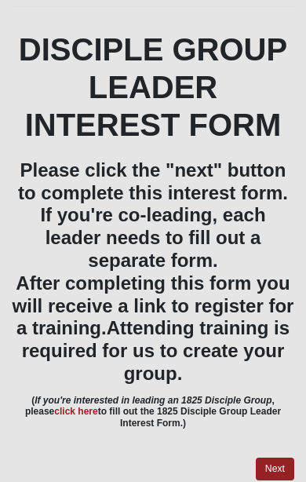
scroll to position [206, 0]
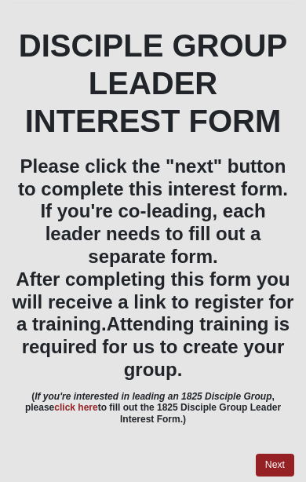
click at [282, 461] on link "Next" at bounding box center [275, 465] width 38 height 23
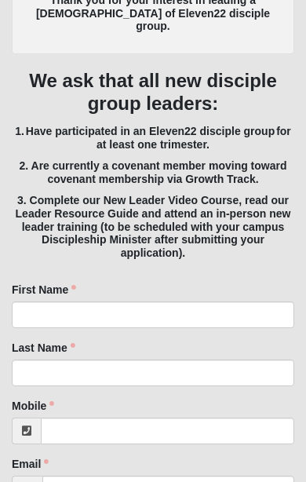
scroll to position [454, 0]
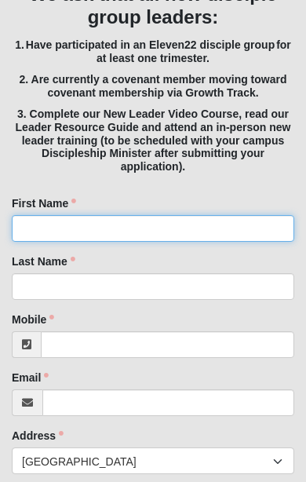
click at [59, 215] on input "First Name" at bounding box center [153, 228] width 282 height 27
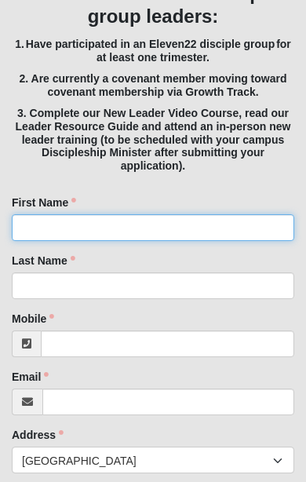
scroll to position [538, 0]
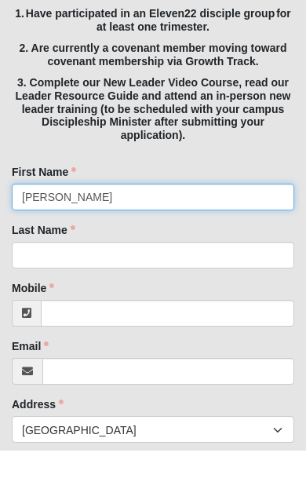
type input "[PERSON_NAME]"
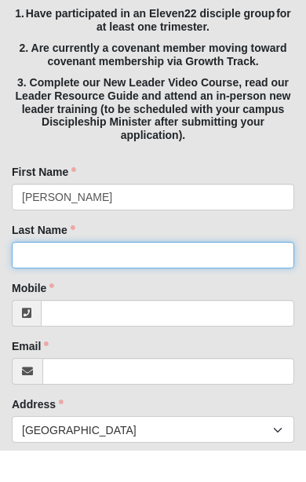
click at [75, 273] on input "Last Name" at bounding box center [153, 286] width 282 height 27
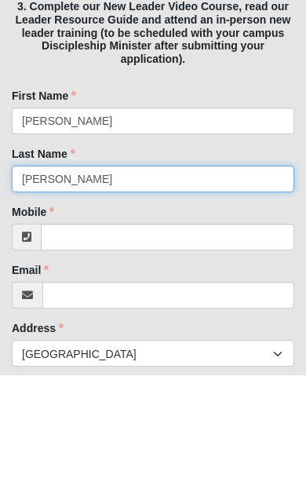
type input "[PERSON_NAME]"
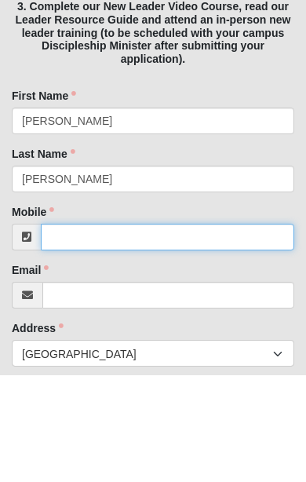
click at [109, 331] on input "Mobile" at bounding box center [167, 344] width 253 height 27
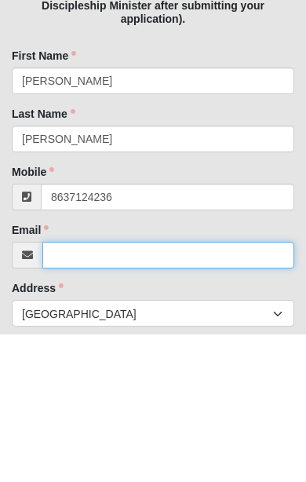
click at [100, 389] on input "Email" at bounding box center [168, 402] width 252 height 27
type input "[PHONE_NUMBER]"
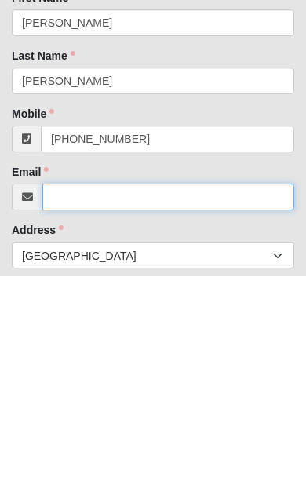
type input "[EMAIL_ADDRESS][DOMAIN_NAME]"
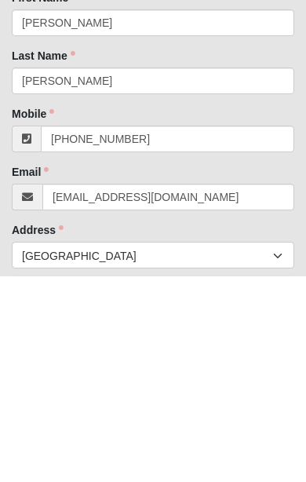
type input "[STREET_ADDRESS]"
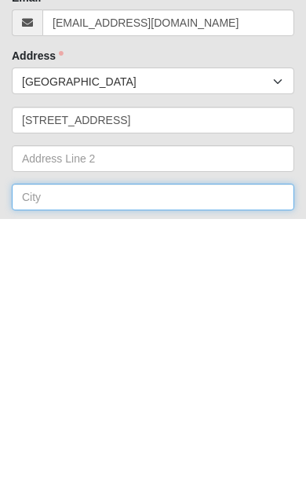
type input "J"
type input "[GEOGRAPHIC_DATA]"
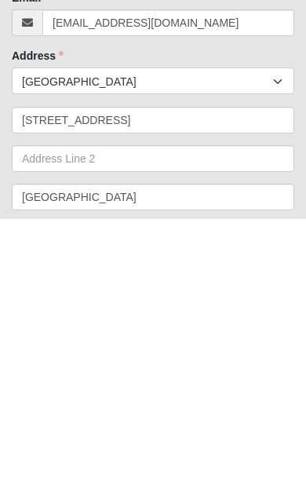
type input "32224"
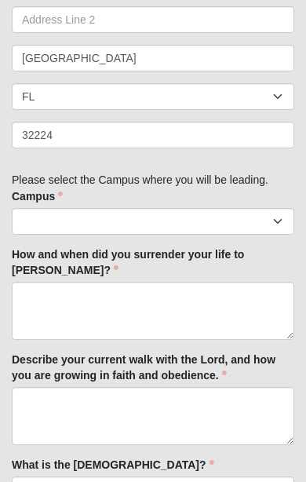
scroll to position [1058, 0]
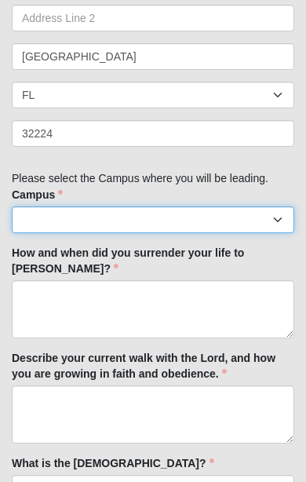
click at [64, 206] on select "Arlington Baymeadows Eleven22 Online [PERSON_NAME][GEOGRAPHIC_DATA] Jesup Manda…" at bounding box center [153, 219] width 282 height 27
select select "3"
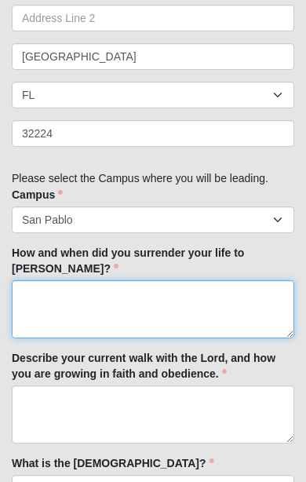
click at [56, 280] on textarea "How and when did you surrender your life to [PERSON_NAME]?" at bounding box center [153, 309] width 282 height 58
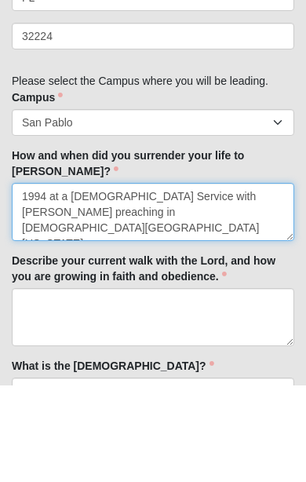
type textarea "1994 at a [DEMOGRAPHIC_DATA] Service with [PERSON_NAME] preaching in [DEMOGRAPH…"
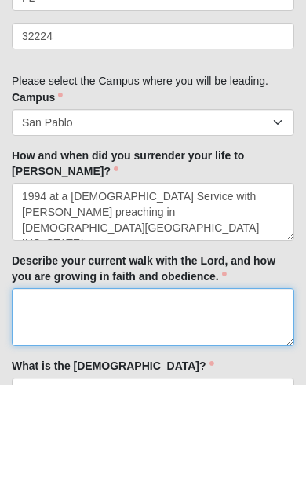
click at [54, 385] on textarea "Describe your current walk with the Lord, and how you are growing in faith and …" at bounding box center [153, 414] width 282 height 58
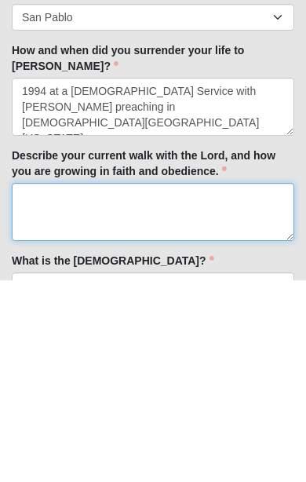
type textarea "A"
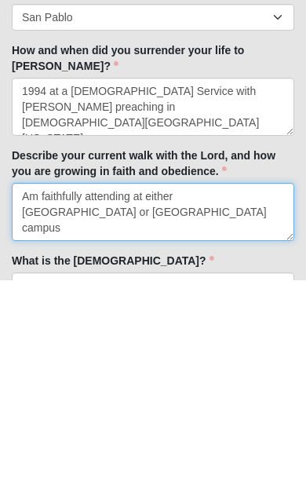
click at [134, 385] on textarea "Am faithfully attending at either [GEOGRAPHIC_DATA] or [GEOGRAPHIC_DATA] campus" at bounding box center [153, 414] width 282 height 58
click at [119, 385] on textarea "Am faithfully attending eac week at either [GEOGRAPHIC_DATA] or [GEOGRAPHIC_DAT…" at bounding box center [153, 414] width 282 height 58
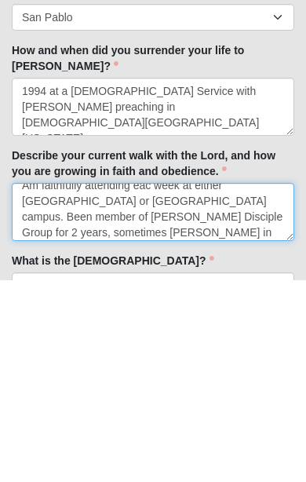
scroll to position [27, 0]
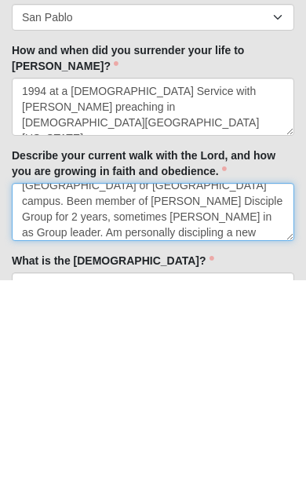
click at [146, 385] on textarea "Am faithfully attending eac week at either [GEOGRAPHIC_DATA] or [GEOGRAPHIC_DAT…" at bounding box center [153, 414] width 282 height 58
click at [192, 385] on textarea "Am faithfully attending eac week at either [GEOGRAPHIC_DATA] or [GEOGRAPHIC_DAT…" at bounding box center [153, 414] width 282 height 58
click at [236, 385] on textarea "Am faithfully attending eac week at either [GEOGRAPHIC_DATA] or [GEOGRAPHIC_DAT…" at bounding box center [153, 414] width 282 height 58
type textarea "Am faithfully attending eac week at either [GEOGRAPHIC_DATA] or [GEOGRAPHIC_DAT…"
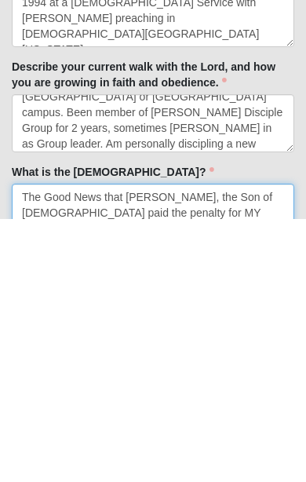
scroll to position [11, 0]
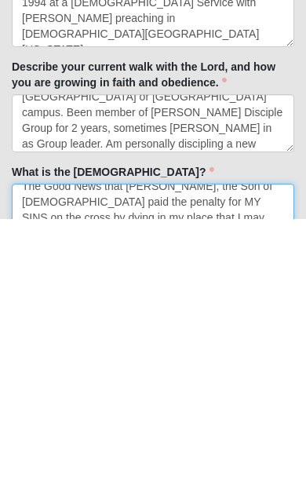
click at [199, 446] on textarea "The Good News that [PERSON_NAME], the Son of [DEMOGRAPHIC_DATA] paid the penalt…" at bounding box center [153, 475] width 282 height 58
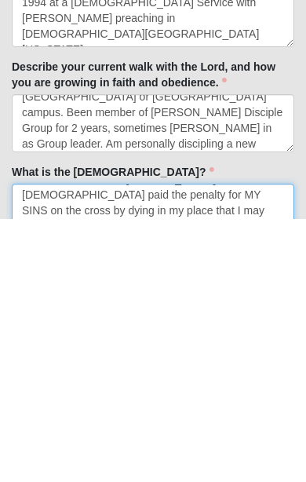
scroll to position [16, 0]
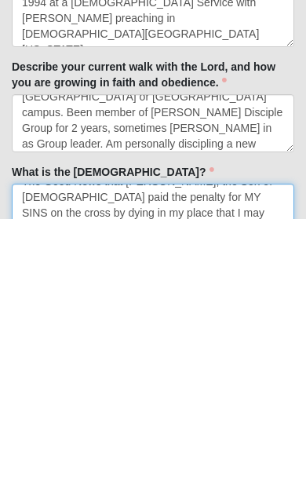
click at [101, 446] on textarea "The Good News that [PERSON_NAME], the Son of [DEMOGRAPHIC_DATA] paid the penalt…" at bounding box center [153, 475] width 282 height 58
click at [225, 446] on textarea "The Good News that [PERSON_NAME], the Son of [DEMOGRAPHIC_DATA] paid the penalt…" at bounding box center [153, 475] width 282 height 58
click at [293, 446] on textarea "The Good News that [PERSON_NAME], the Son of [DEMOGRAPHIC_DATA] paid the penalt…" at bounding box center [153, 475] width 282 height 58
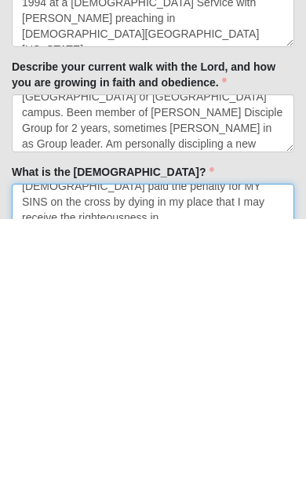
click at [188, 446] on textarea "The Good News that [PERSON_NAME], the Son of [DEMOGRAPHIC_DATA] paid the penalt…" at bounding box center [153, 475] width 282 height 58
click at [235, 446] on textarea "The Good News that [PERSON_NAME], the Son of [DEMOGRAPHIC_DATA] paid the penalt…" at bounding box center [153, 475] width 282 height 58
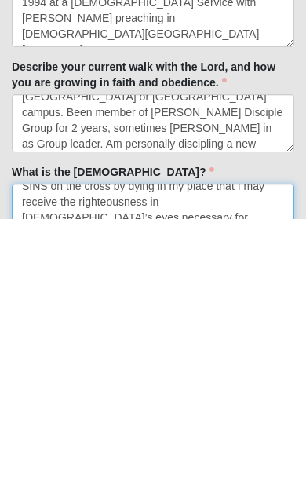
type textarea "The Good News that [PERSON_NAME], the Son of [DEMOGRAPHIC_DATA] paid the penalt…"
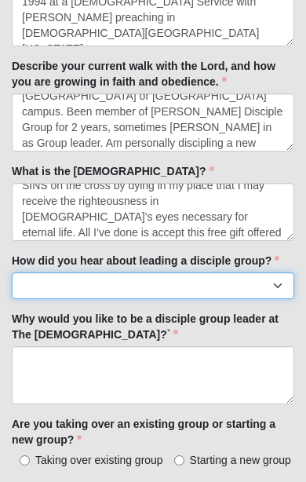
select select "Sermon/In-service announcement"
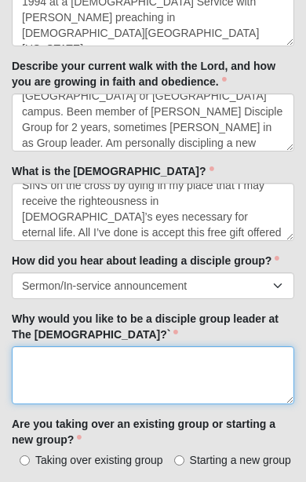
click at [49, 346] on textarea "Why would you like to be a disciple group leader at The [DEMOGRAPHIC_DATA]?`" at bounding box center [153, 375] width 282 height 58
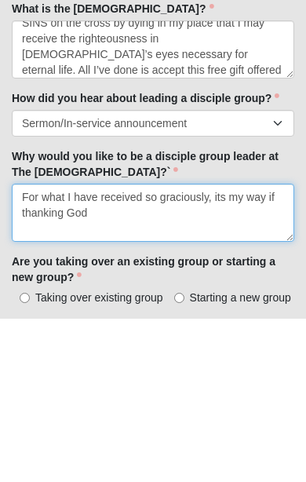
click at [281, 347] on textarea "For what I have received so graciously, its my way if thanking God" at bounding box center [153, 376] width 282 height 58
click at [101, 347] on textarea "For what I have received so graciously, its my way if thanking God" at bounding box center [153, 376] width 282 height 58
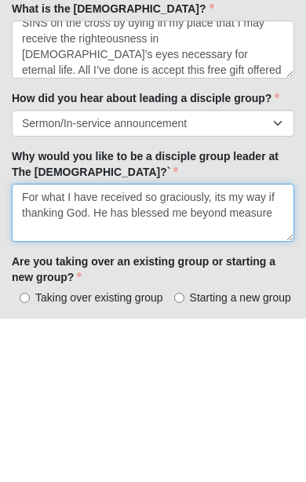
click at [98, 347] on textarea "For what I have received so graciously, its my way if thanking God. He has bles…" at bounding box center [153, 376] width 282 height 58
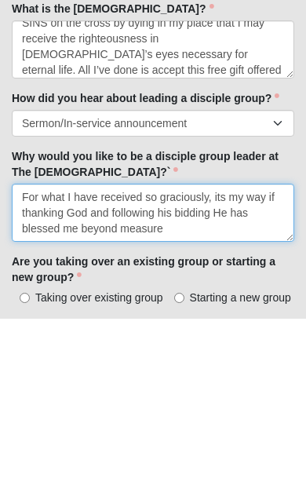
click at [165, 347] on textarea "For what I have received so graciously, its my way if thanking God and followin…" at bounding box center [153, 376] width 282 height 58
type textarea "For what I have received so graciously, its my way if thanking God and followin…"
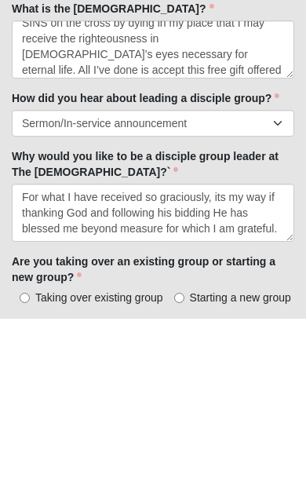
click at [188, 453] on label "Starting a new group" at bounding box center [232, 461] width 117 height 16
click at [184, 456] on input "Starting a new group" at bounding box center [179, 461] width 10 height 10
radio input "true"
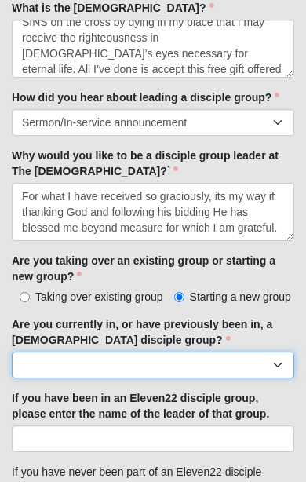
click at [125, 352] on select "Yes No" at bounding box center [153, 365] width 282 height 27
select select "Yes"
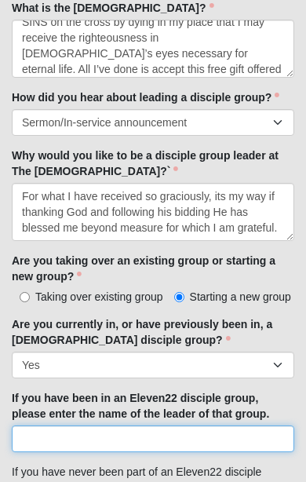
click at [62, 425] on input "If you have been in an Eleven22 disciple group, please enter the name of the le…" at bounding box center [153, 438] width 282 height 27
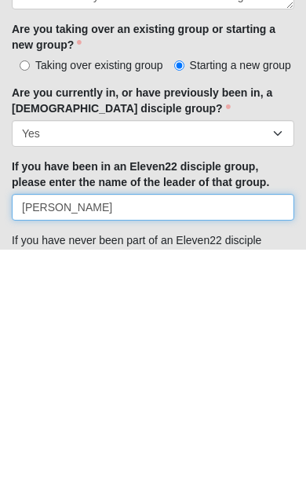
type input "[PERSON_NAME]"
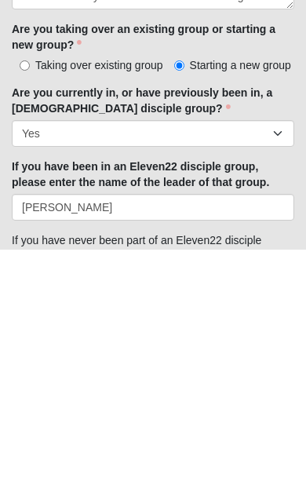
radio input "true"
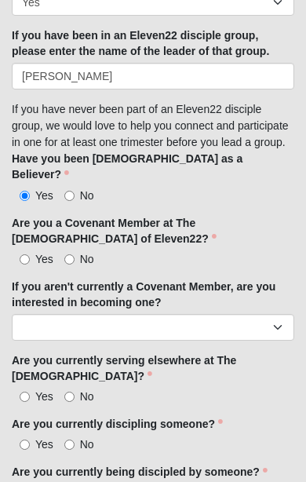
scroll to position [1876, 0]
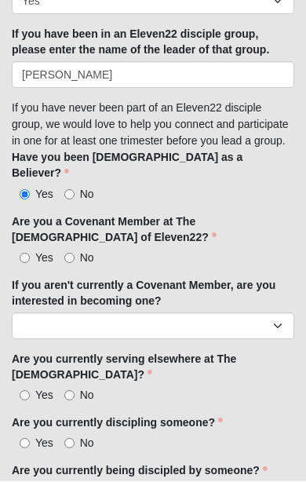
click at [72, 253] on input "No" at bounding box center [69, 258] width 10 height 10
radio input "true"
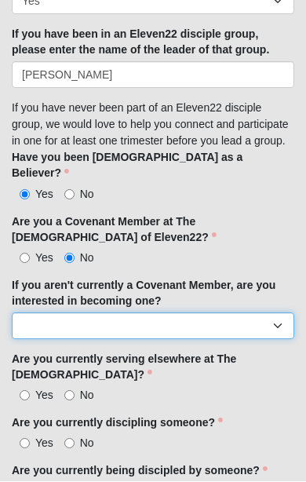
click at [279, 313] on select "Yes No" at bounding box center [153, 326] width 282 height 27
select select "Yes"
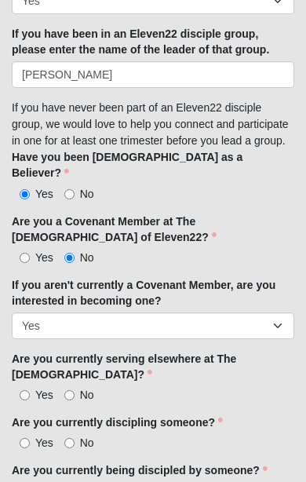
click at [74, 390] on input "No" at bounding box center [69, 395] width 10 height 10
radio input "true"
click at [23, 438] on input "Yes" at bounding box center [25, 443] width 10 height 10
radio input "true"
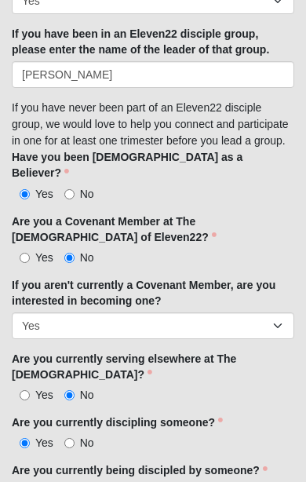
radio input "true"
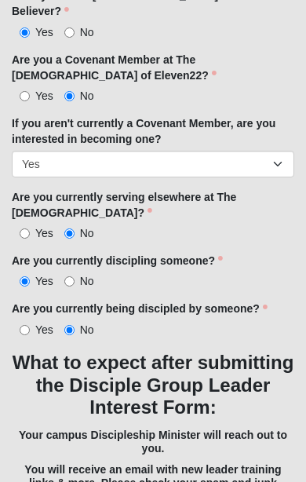
scroll to position [2040, 0]
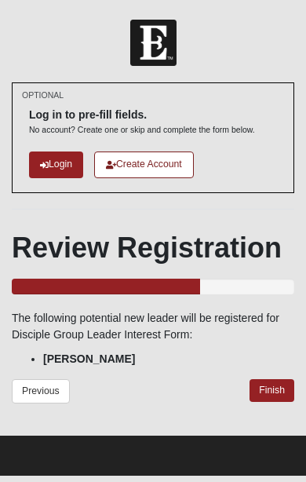
click at [273, 391] on link "Finish" at bounding box center [272, 390] width 45 height 23
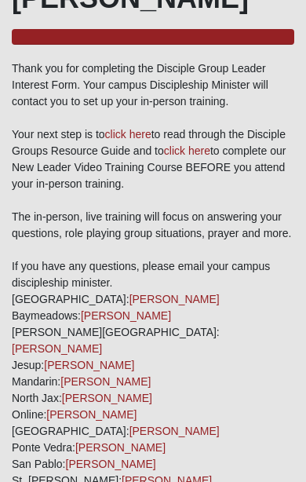
scroll to position [284, 0]
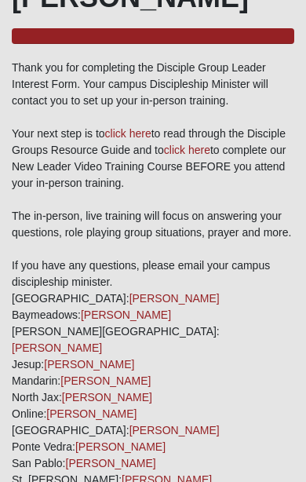
click at [130, 134] on link "click here" at bounding box center [128, 133] width 46 height 13
